Goal: Task Accomplishment & Management: Use online tool/utility

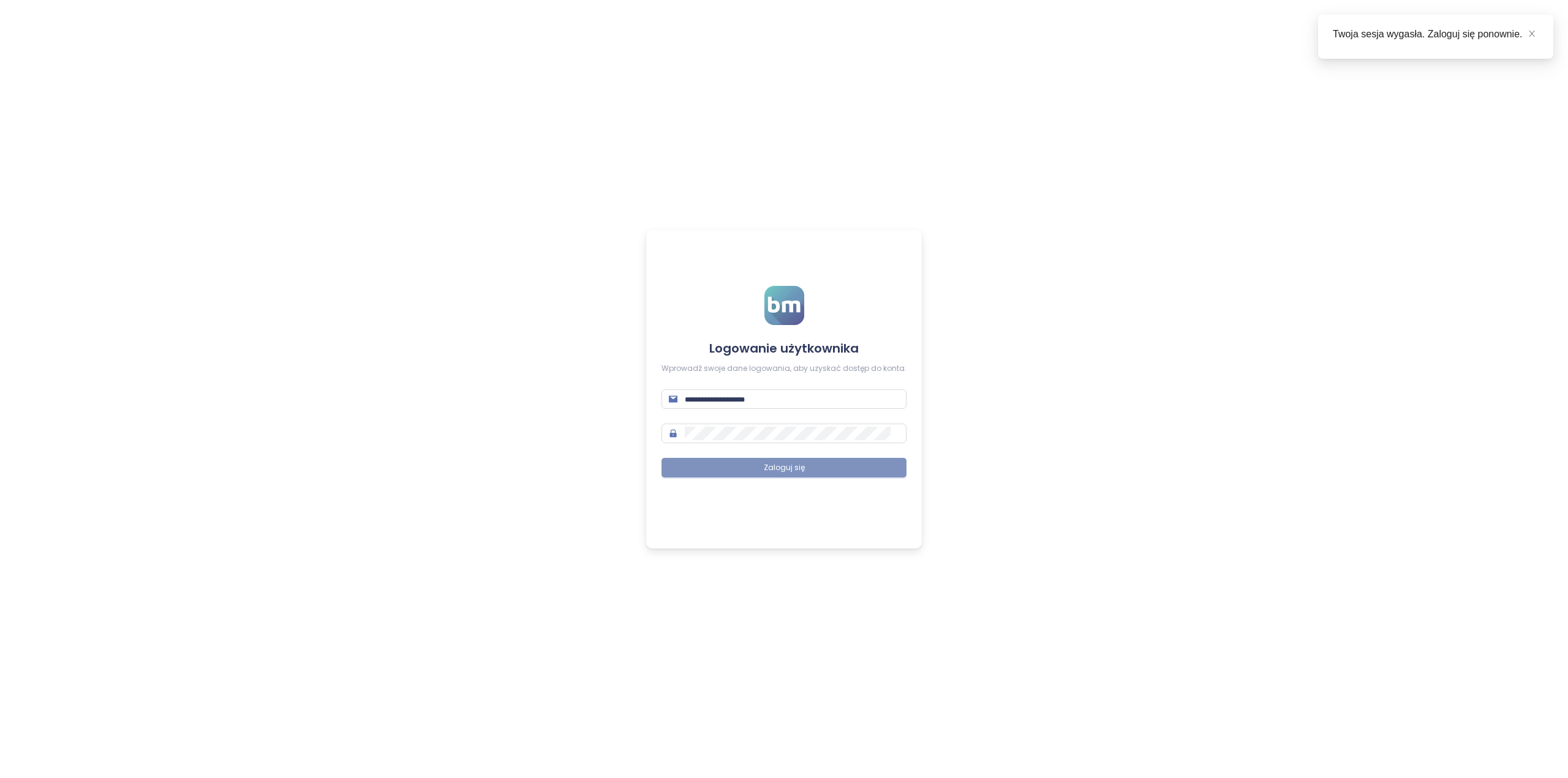
type input "**********"
click at [776, 461] on button "Zaloguj się" at bounding box center [784, 468] width 245 height 20
